Goal: Task Accomplishment & Management: Use online tool/utility

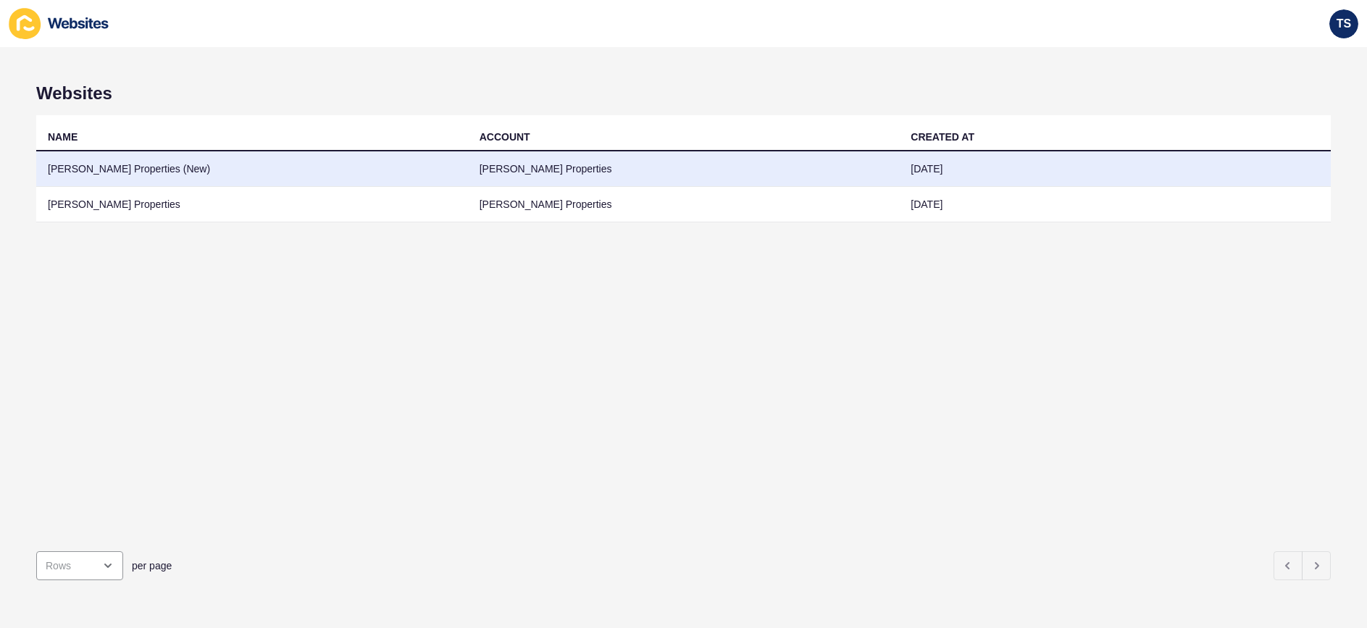
click at [723, 171] on td "[PERSON_NAME] Properties" at bounding box center [684, 168] width 432 height 35
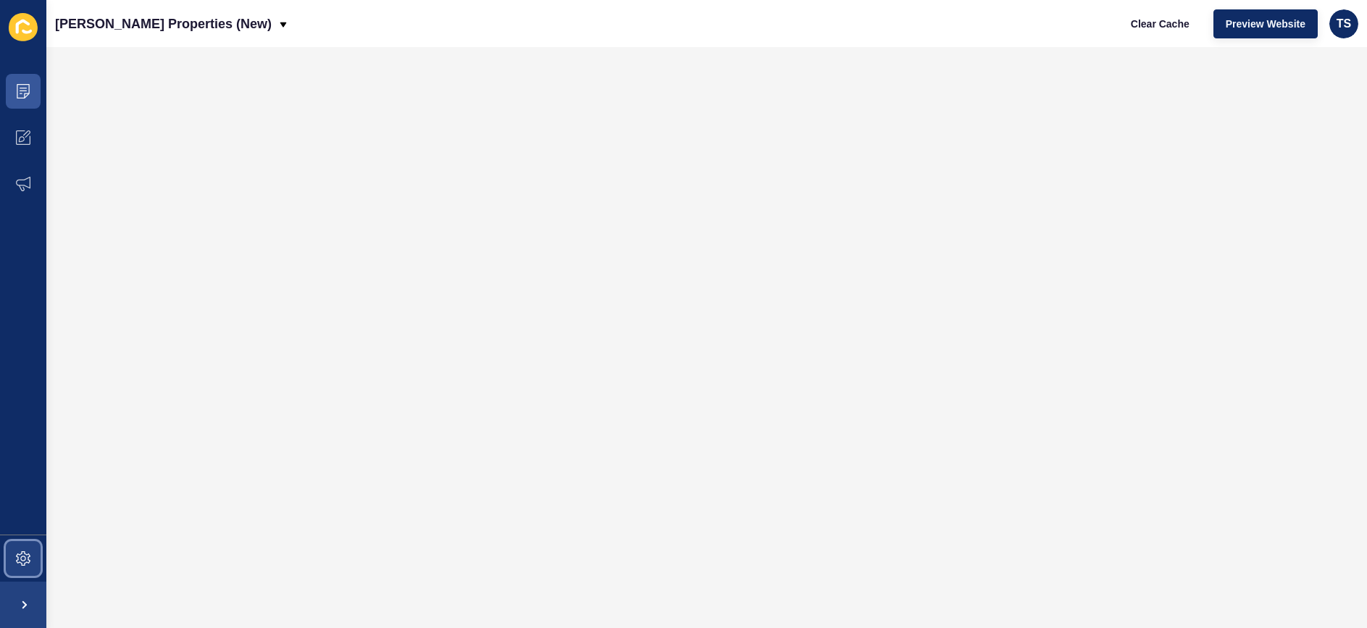
click at [17, 555] on icon at bounding box center [23, 558] width 14 height 14
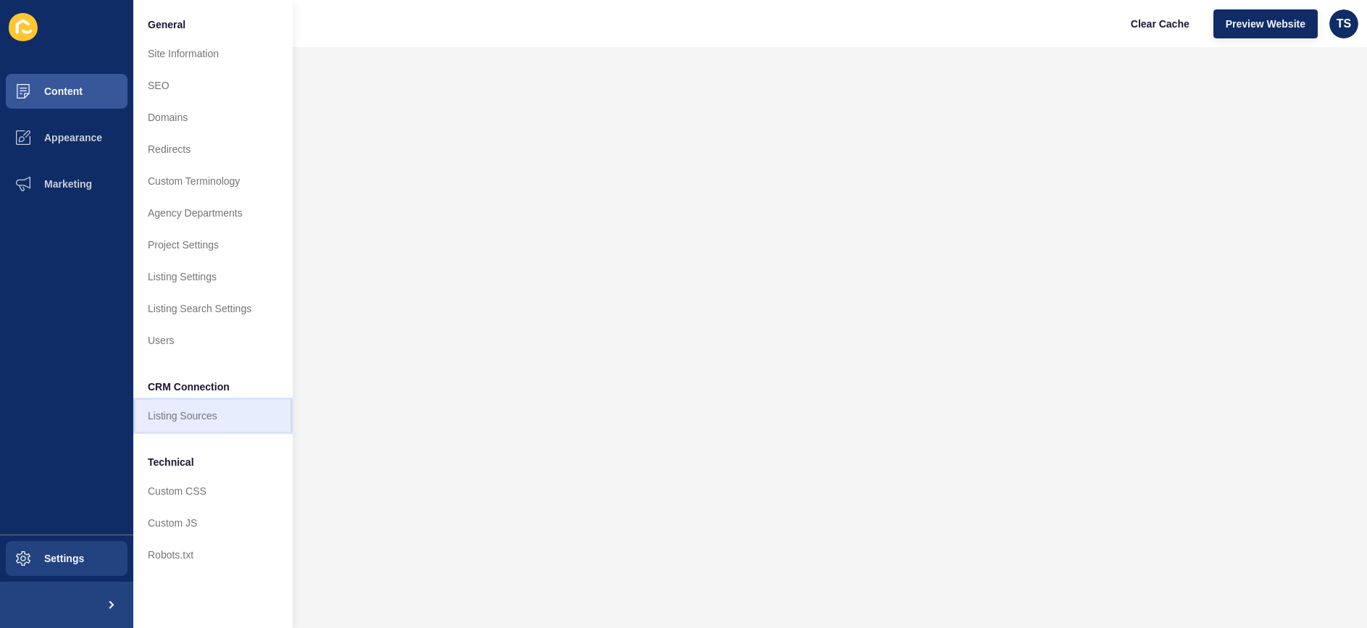
click at [180, 427] on link "Listing Sources" at bounding box center [212, 416] width 159 height 32
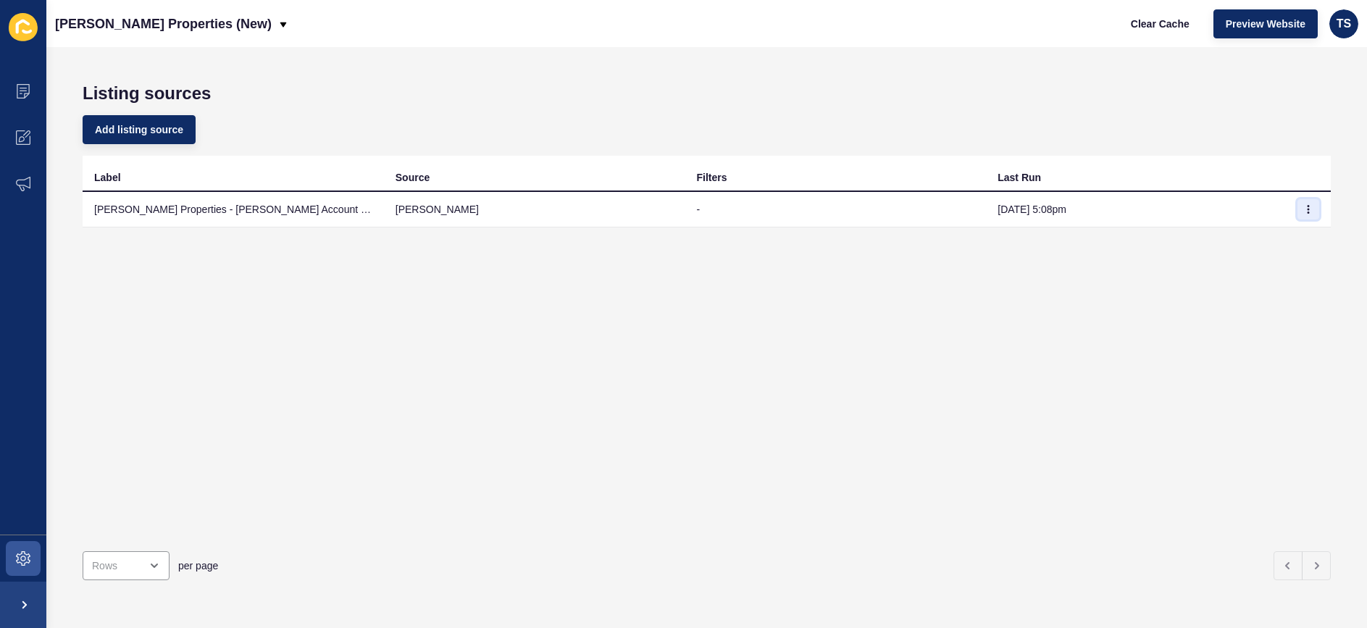
click at [1306, 208] on icon "button" at bounding box center [1308, 209] width 9 height 9
click at [1239, 242] on link "Sync now" at bounding box center [1267, 238] width 101 height 32
